Goal: Task Accomplishment & Management: Manage account settings

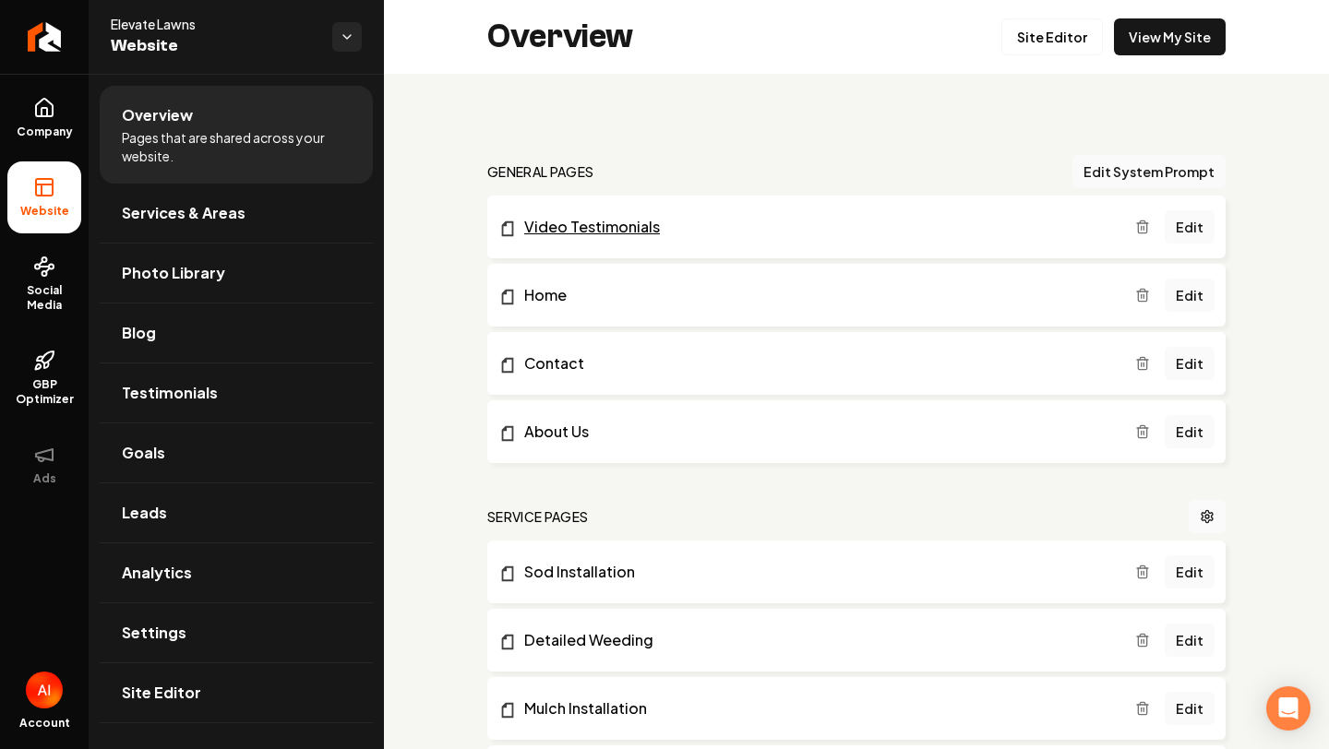
click at [626, 221] on link "Video Testimonials" at bounding box center [816, 227] width 637 height 22
click at [1192, 307] on link "Edit" at bounding box center [1190, 295] width 50 height 33
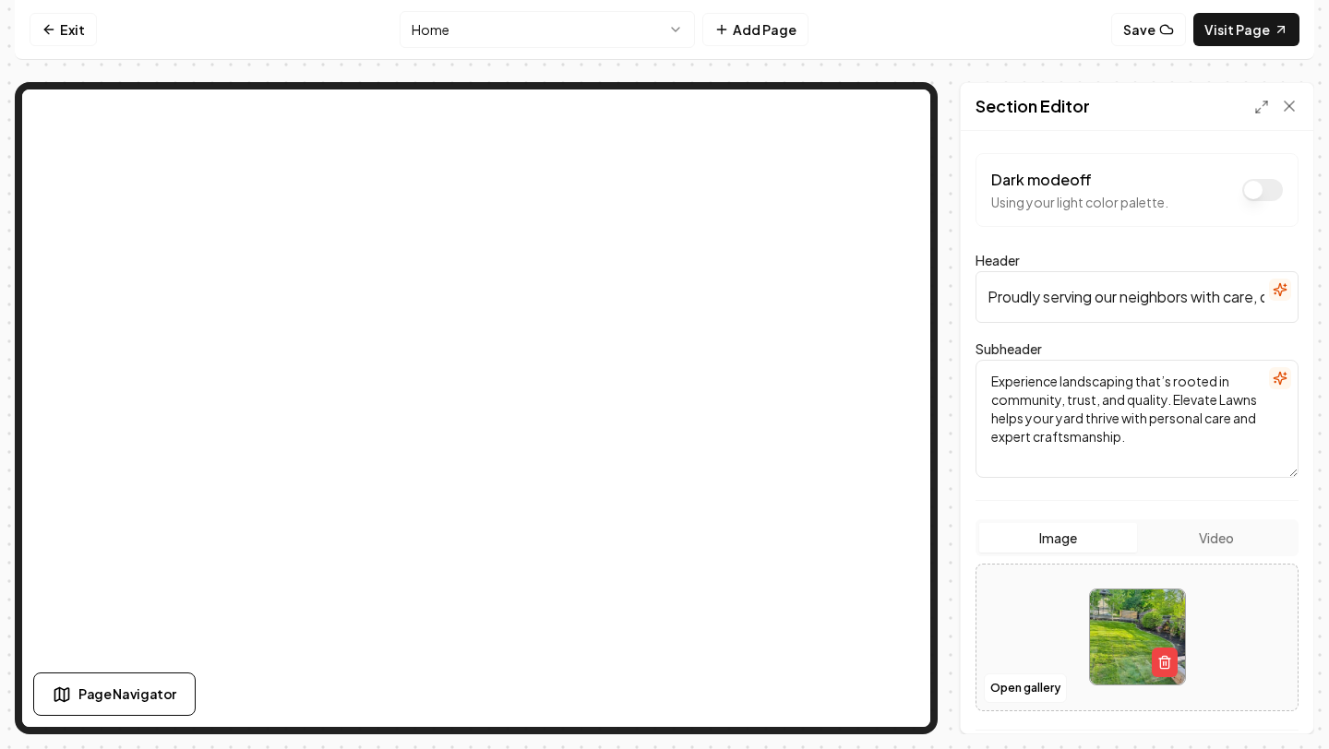
click at [1146, 652] on img at bounding box center [1137, 637] width 95 height 95
type input "**********"
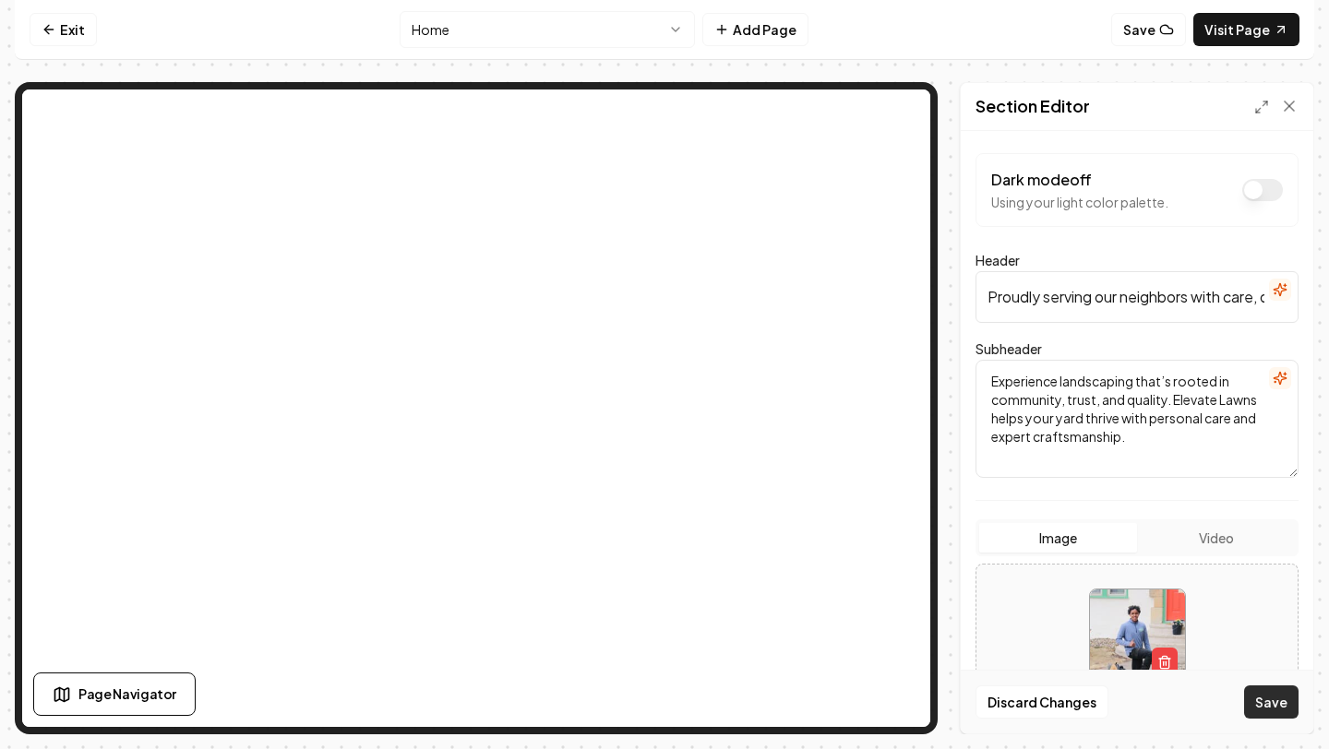
click at [1279, 707] on button "Save" at bounding box center [1271, 702] width 54 height 33
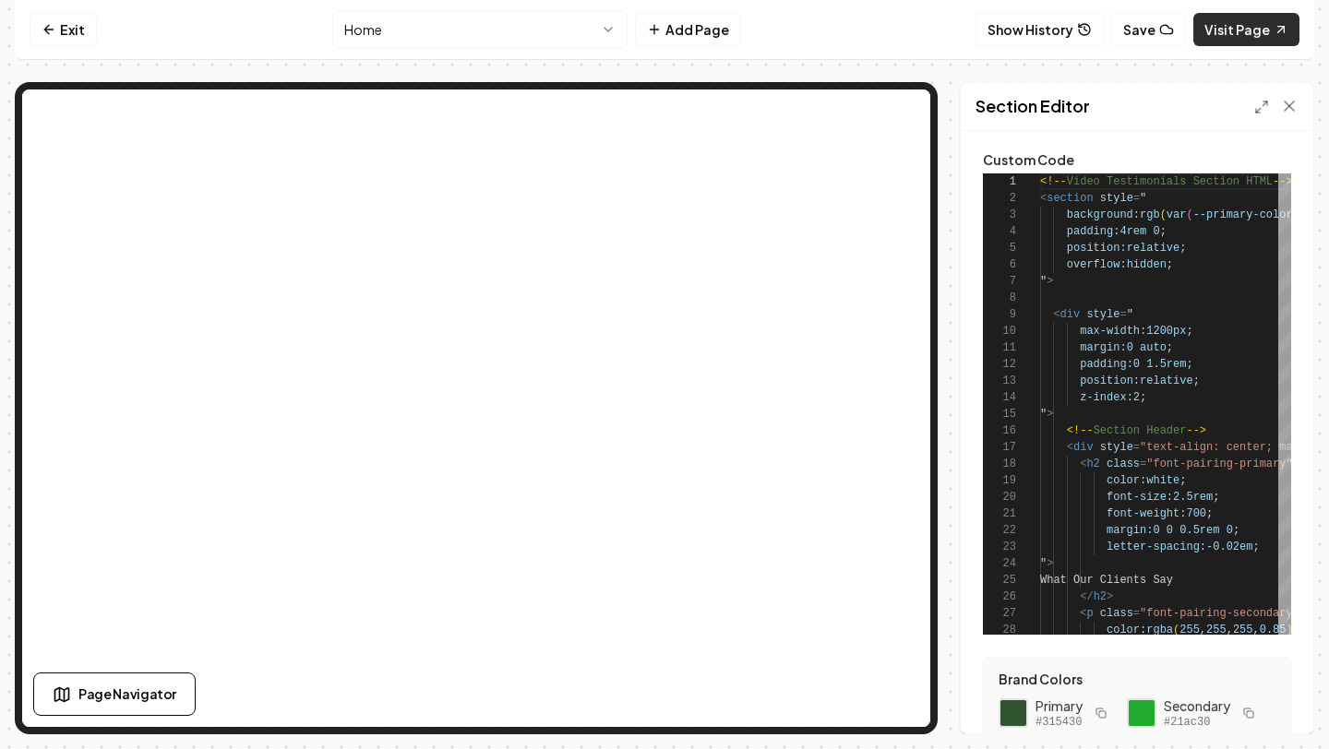
click at [1216, 32] on link "Visit Page" at bounding box center [1246, 29] width 106 height 33
